Goal: Check status: Check status

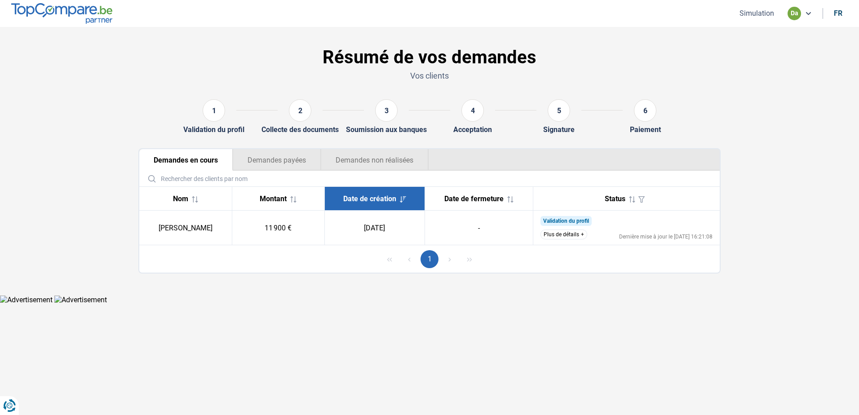
click at [570, 230] on td "Validation du profil Nous sommes déjà en contact avec le client et recueillons …" at bounding box center [626, 228] width 187 height 35
drag, startPoint x: 570, startPoint y: 231, endPoint x: 563, endPoint y: 235, distance: 7.6
click at [570, 232] on button "Plus de détails" at bounding box center [564, 235] width 47 height 10
click at [571, 234] on button "Plus de détails" at bounding box center [564, 235] width 47 height 10
click at [585, 234] on button "Plus de détails" at bounding box center [564, 235] width 47 height 10
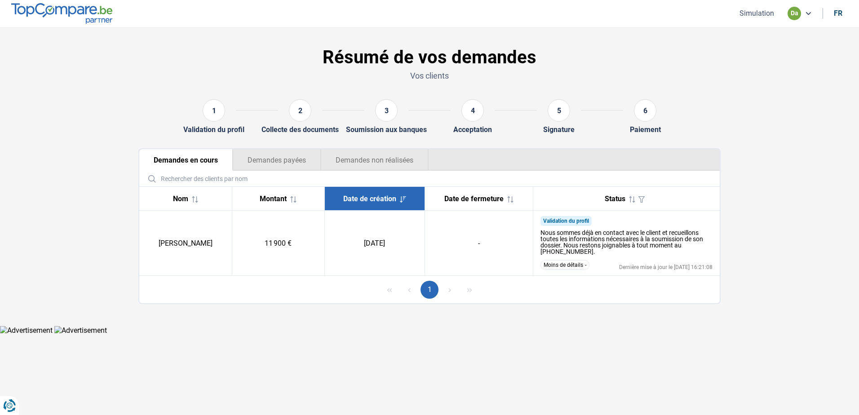
drag, startPoint x: 397, startPoint y: 243, endPoint x: 357, endPoint y: 245, distance: 40.0
click at [357, 245] on td "[DATE]" at bounding box center [374, 243] width 100 height 65
drag, startPoint x: 357, startPoint y: 245, endPoint x: 344, endPoint y: 291, distance: 48.0
click at [344, 291] on div "1" at bounding box center [429, 289] width 580 height 27
drag, startPoint x: 540, startPoint y: 232, endPoint x: 590, endPoint y: 265, distance: 60.3
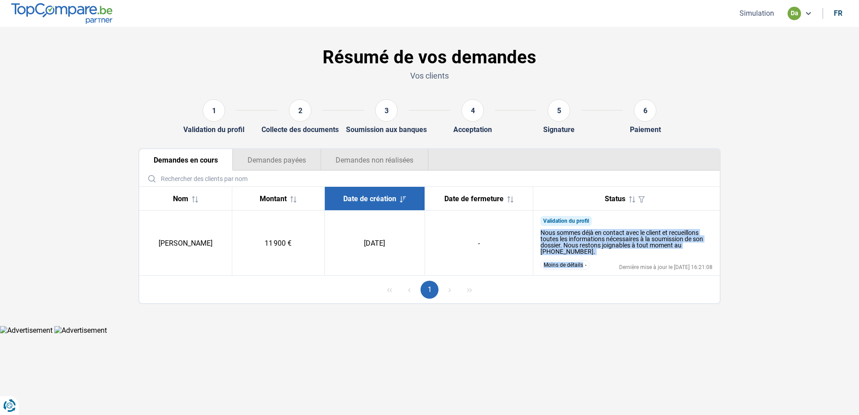
click at [590, 265] on td "Validation du profil Nous sommes déjà en contact avec le client et recueillons …" at bounding box center [626, 243] width 187 height 65
drag, startPoint x: 590, startPoint y: 265, endPoint x: 577, endPoint y: 310, distance: 46.9
click at [577, 310] on section "Résumé de vos demandes Vos clients 1 Validation du profil 2 Collecte des docume…" at bounding box center [429, 176] width 859 height 299
drag, startPoint x: 765, startPoint y: 289, endPoint x: 158, endPoint y: 226, distance: 610.3
click at [158, 226] on section "Résumé de vos demandes Vos clients 1 Validation du profil 2 Collecte des docume…" at bounding box center [429, 176] width 859 height 299
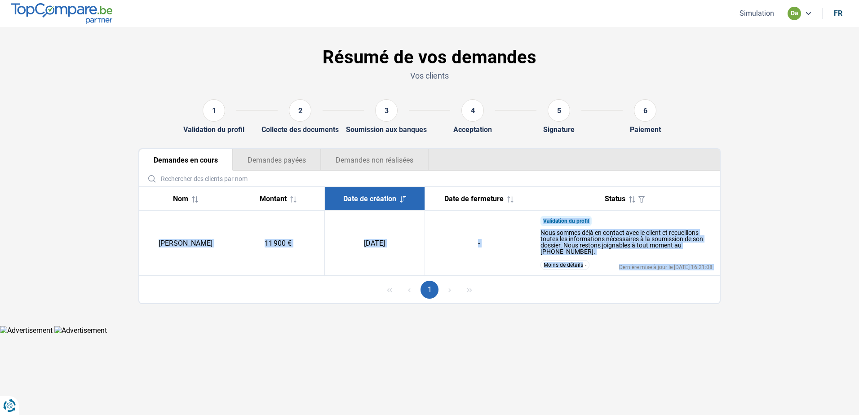
click at [282, 284] on div "1" at bounding box center [429, 289] width 580 height 27
click at [202, 242] on td "[PERSON_NAME]" at bounding box center [185, 243] width 93 height 65
